Goal: Find specific page/section: Find specific page/section

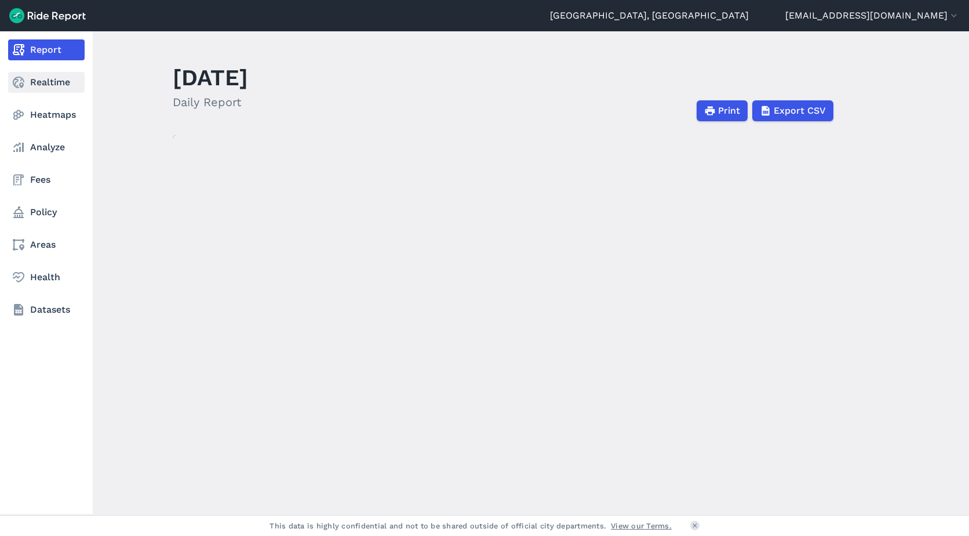
click at [30, 84] on link "Realtime" at bounding box center [46, 82] width 77 height 21
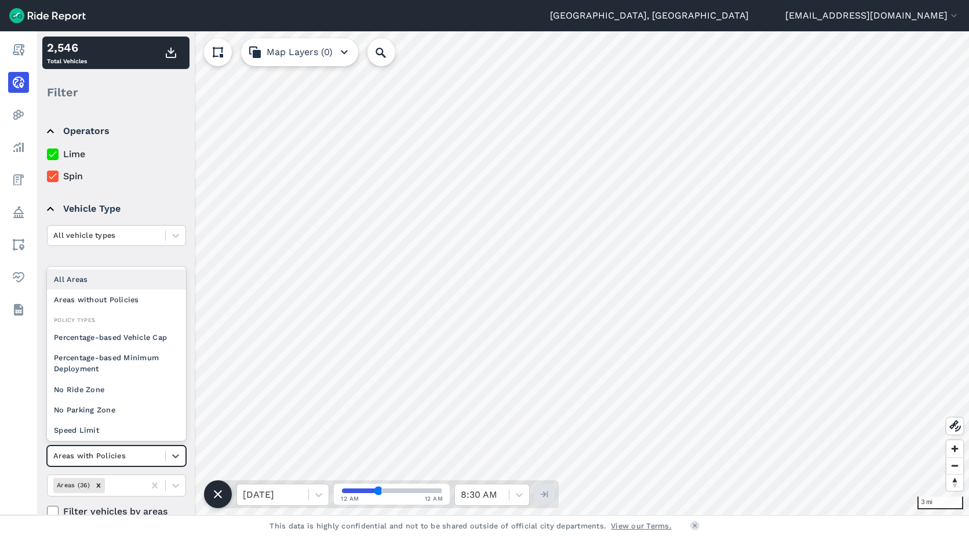
click at [141, 455] on div at bounding box center [106, 455] width 106 height 13
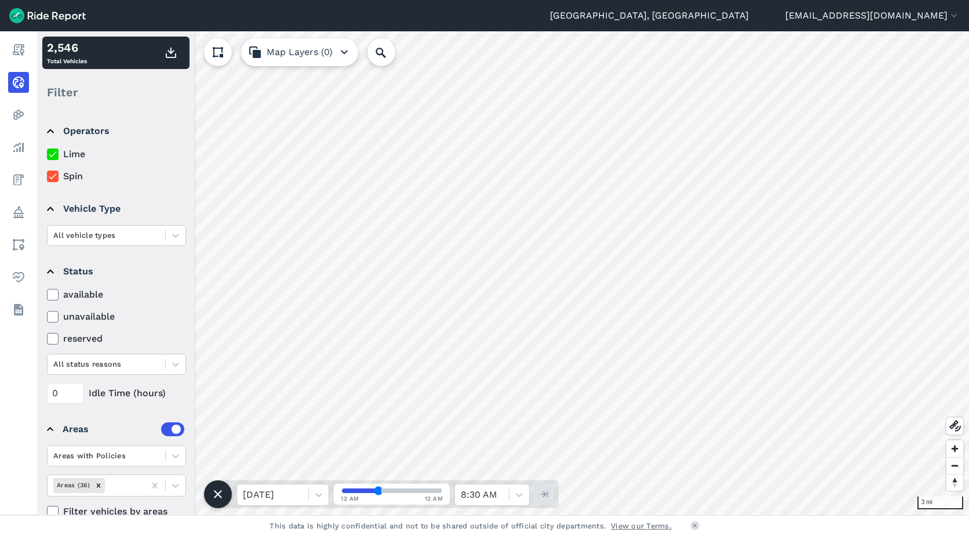
scroll to position [23, 0]
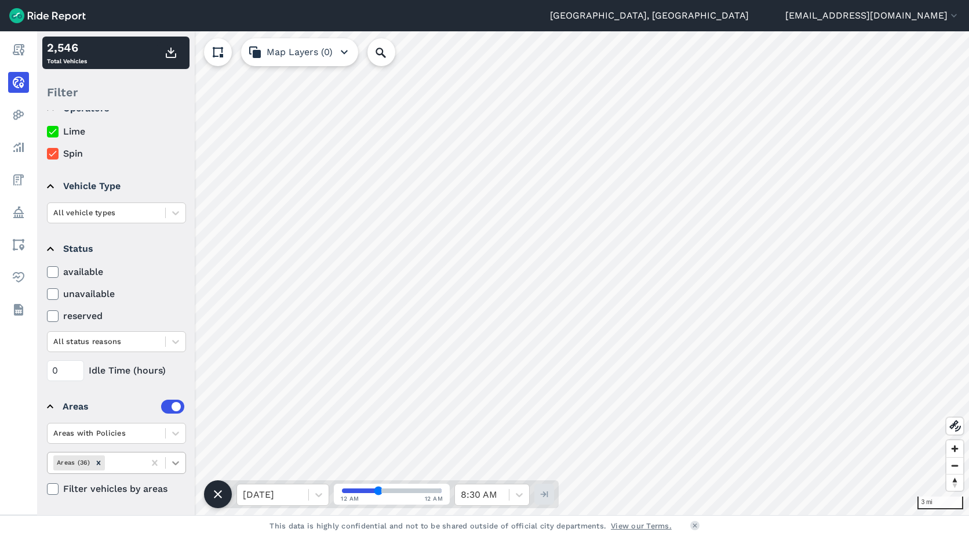
click at [173, 459] on icon at bounding box center [176, 463] width 12 height 12
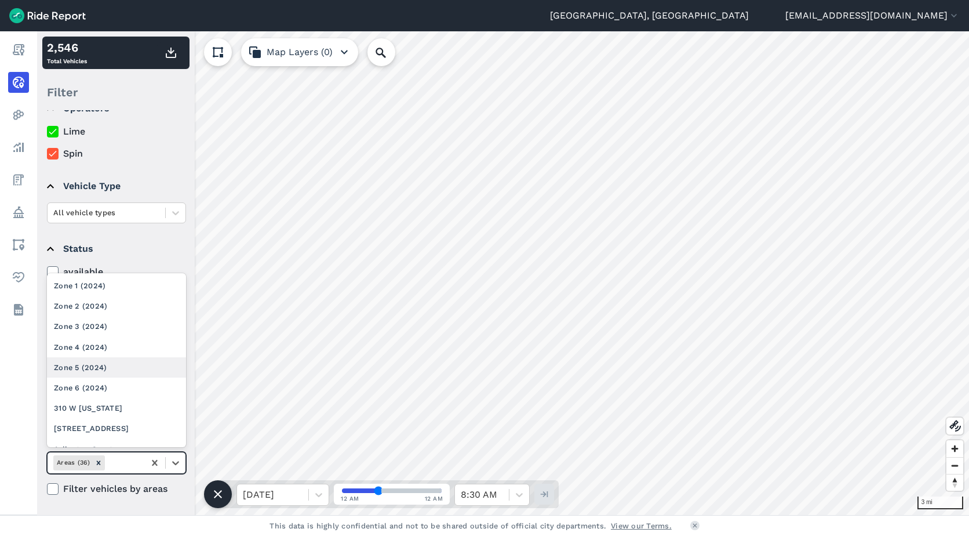
click at [100, 369] on div "Zone 5 (2024)" at bounding box center [116, 367] width 139 height 20
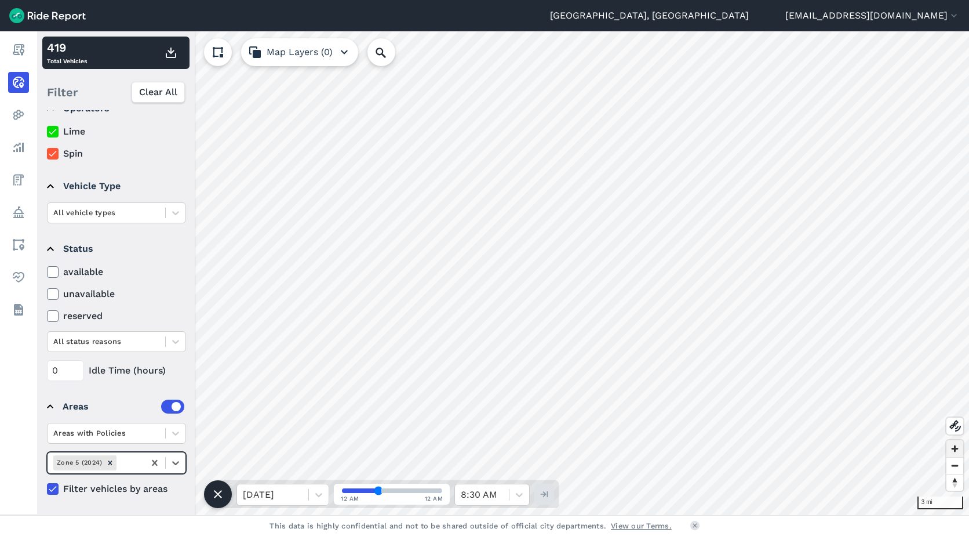
click at [963, 447] on span "Zoom in" at bounding box center [954, 448] width 17 height 17
click at [957, 449] on span "Zoom in" at bounding box center [954, 448] width 17 height 17
click at [954, 450] on span "Zoom in" at bounding box center [954, 448] width 17 height 17
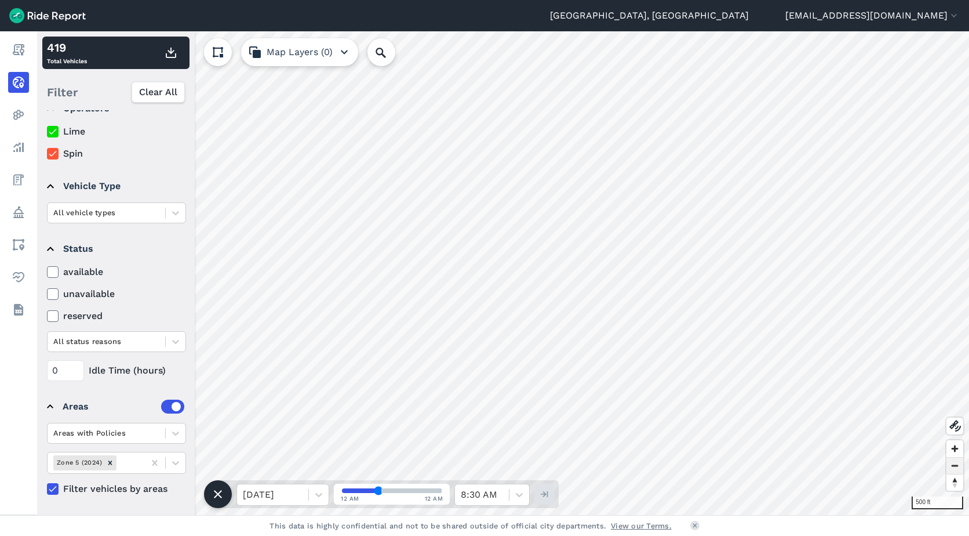
click at [948, 458] on span "Zoom out" at bounding box center [954, 465] width 17 height 16
click at [956, 450] on span "Zoom in" at bounding box center [954, 448] width 17 height 17
click at [210, 491] on button at bounding box center [218, 494] width 28 height 28
